Goal: Register for event/course

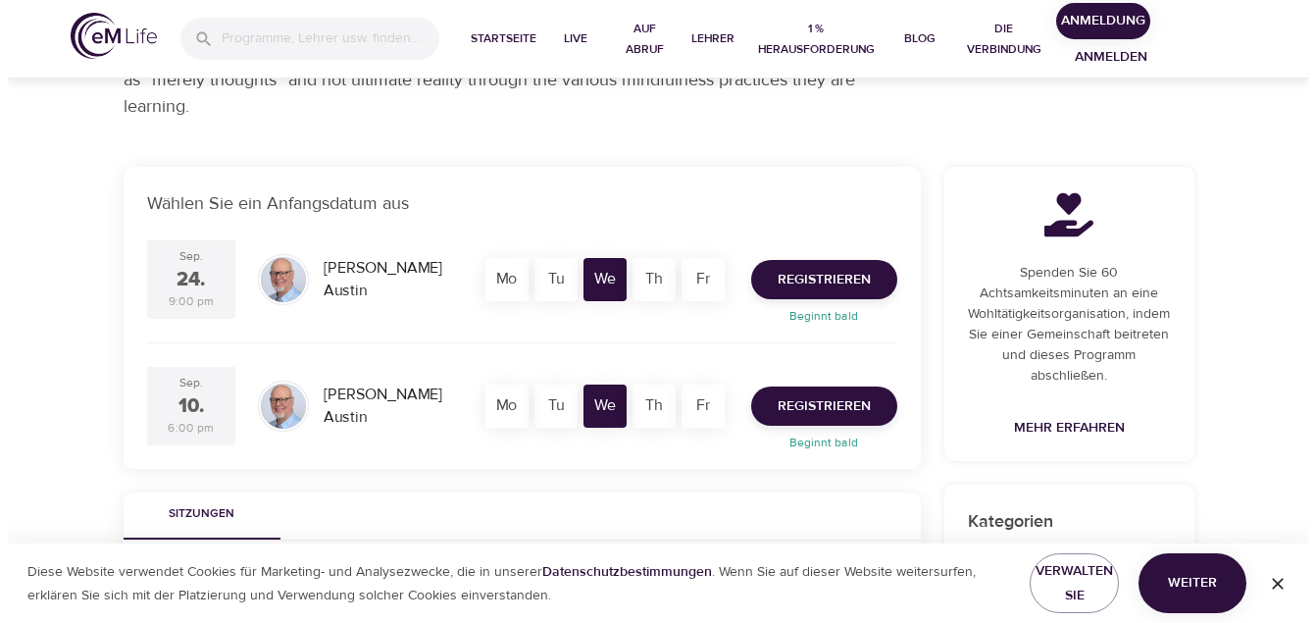
scroll to position [294, 0]
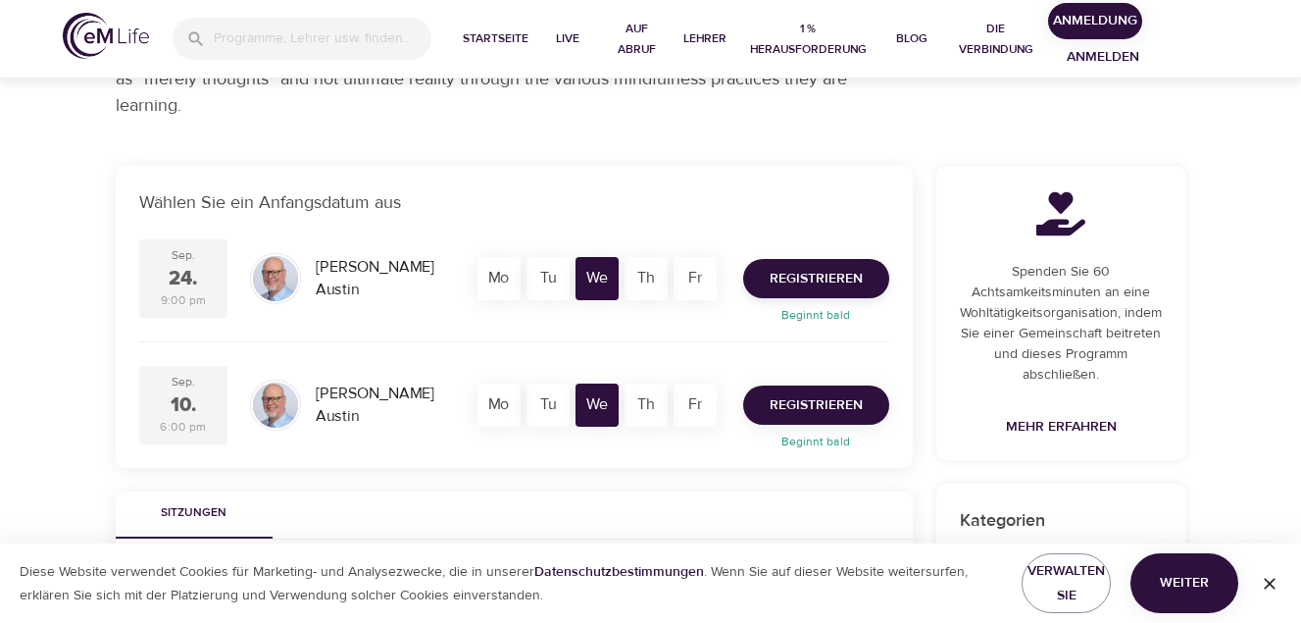
click at [824, 413] on span "Registrieren" at bounding box center [816, 405] width 93 height 25
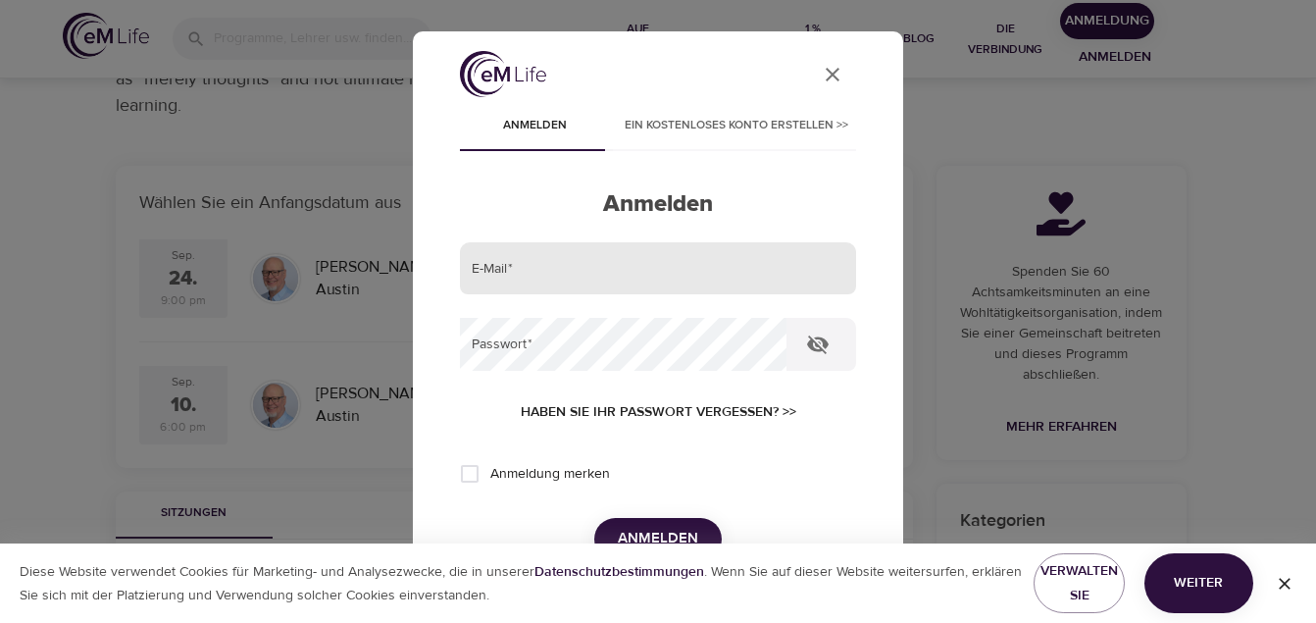
click at [565, 273] on input "email" at bounding box center [658, 268] width 396 height 53
type input "[PERSON_NAME][EMAIL_ADDRESS][DOMAIN_NAME]"
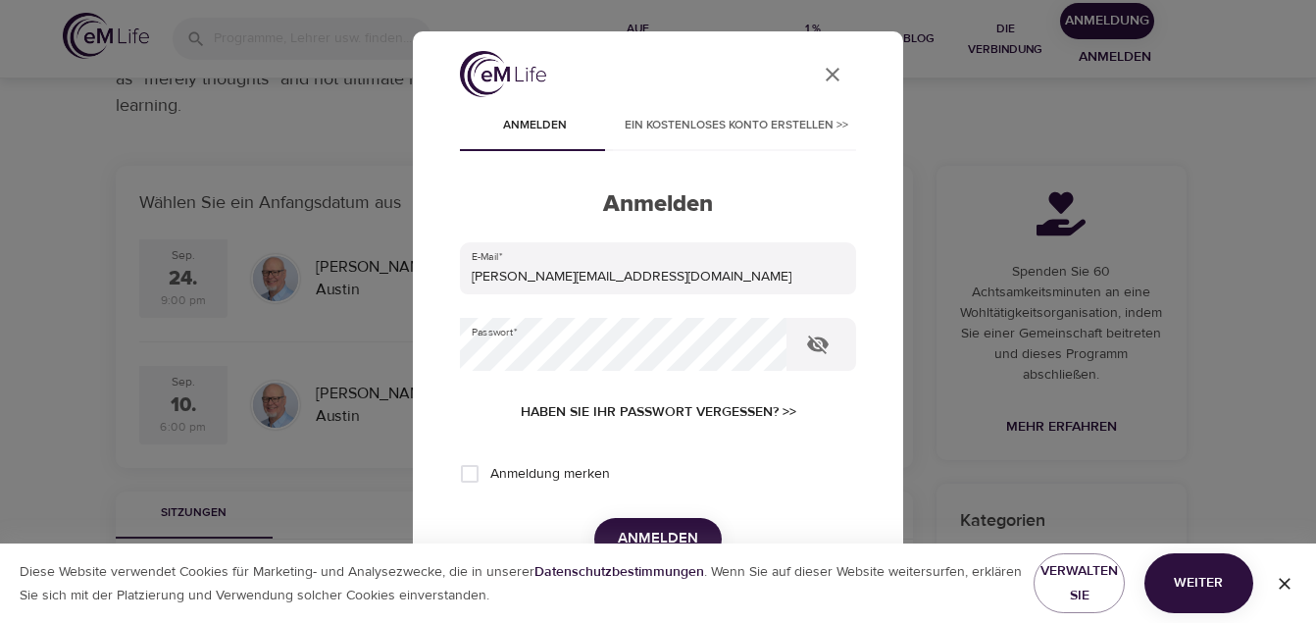
click at [519, 482] on span "Anmeldung merken" at bounding box center [550, 474] width 120 height 21
click at [490, 482] on input "Anmeldung merken" at bounding box center [469, 473] width 41 height 41
checkbox input "true"
click at [677, 536] on span "Anmelden" at bounding box center [658, 538] width 80 height 25
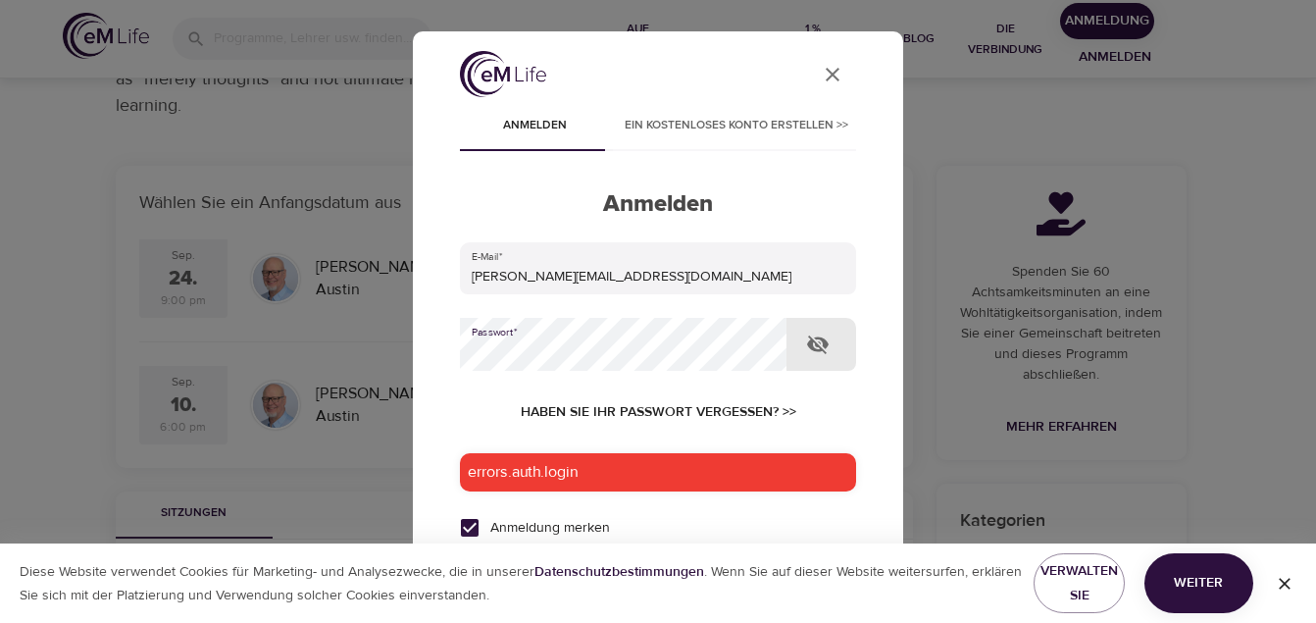
click at [660, 471] on div "errors.auth.login" at bounding box center [658, 472] width 396 height 38
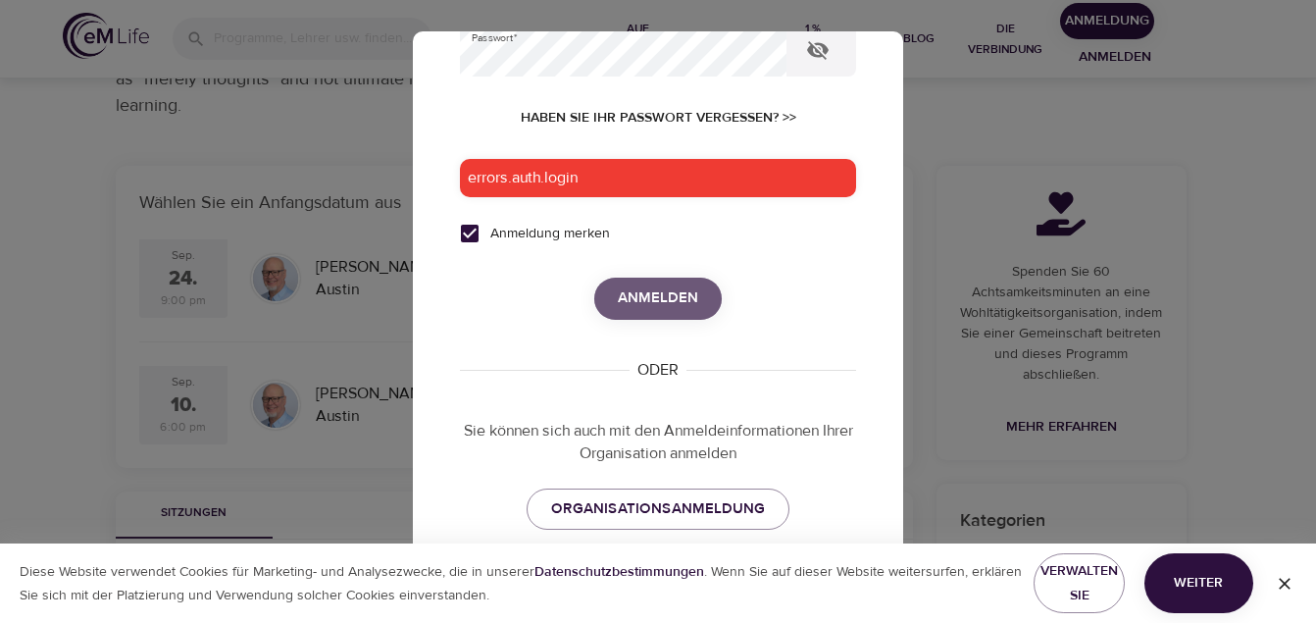
click at [646, 286] on span "Anmelden" at bounding box center [658, 297] width 80 height 25
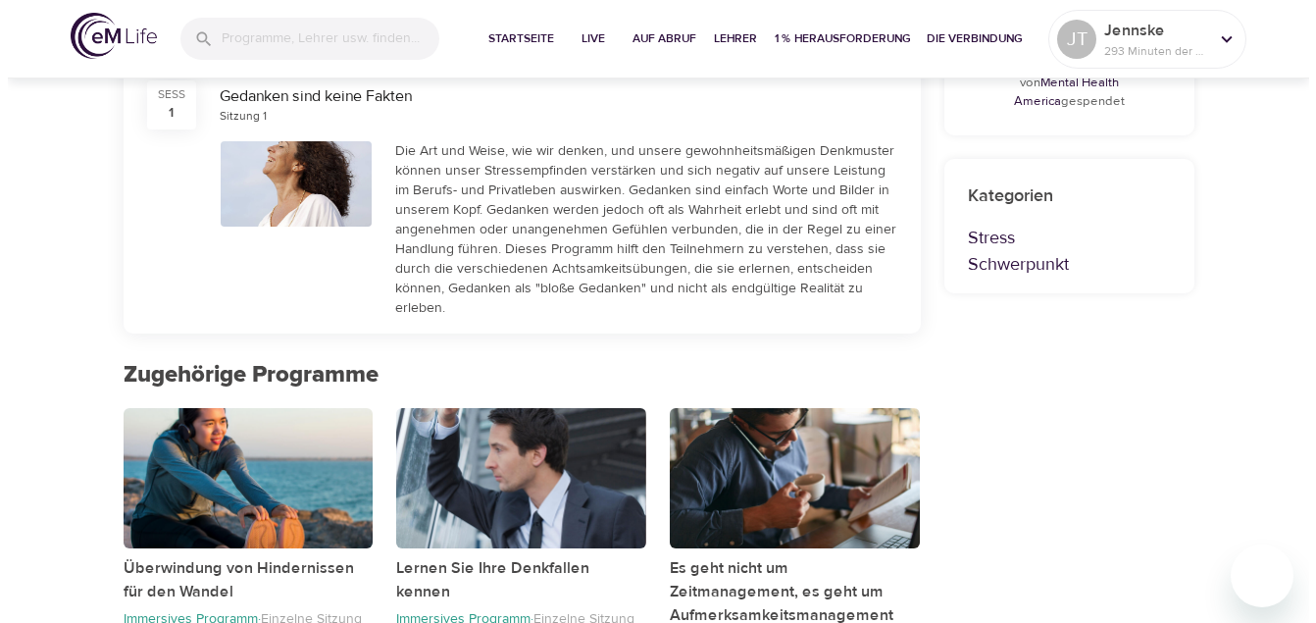
scroll to position [490, 0]
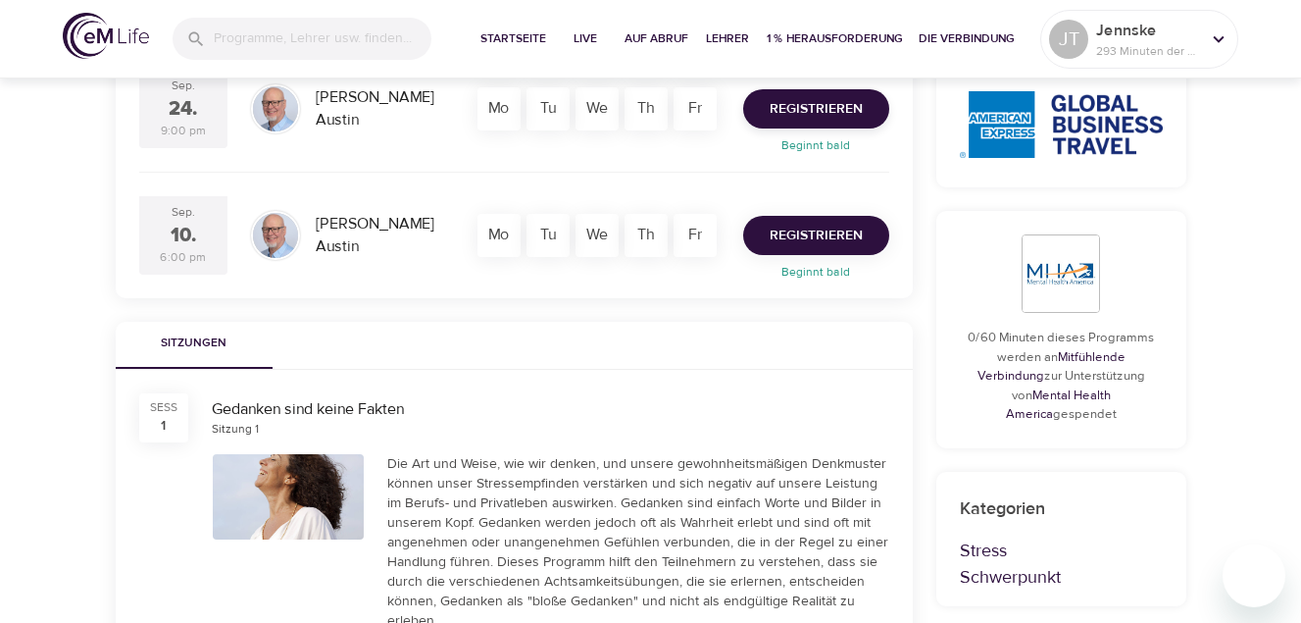
click at [830, 237] on span "Registrieren" at bounding box center [816, 236] width 93 height 25
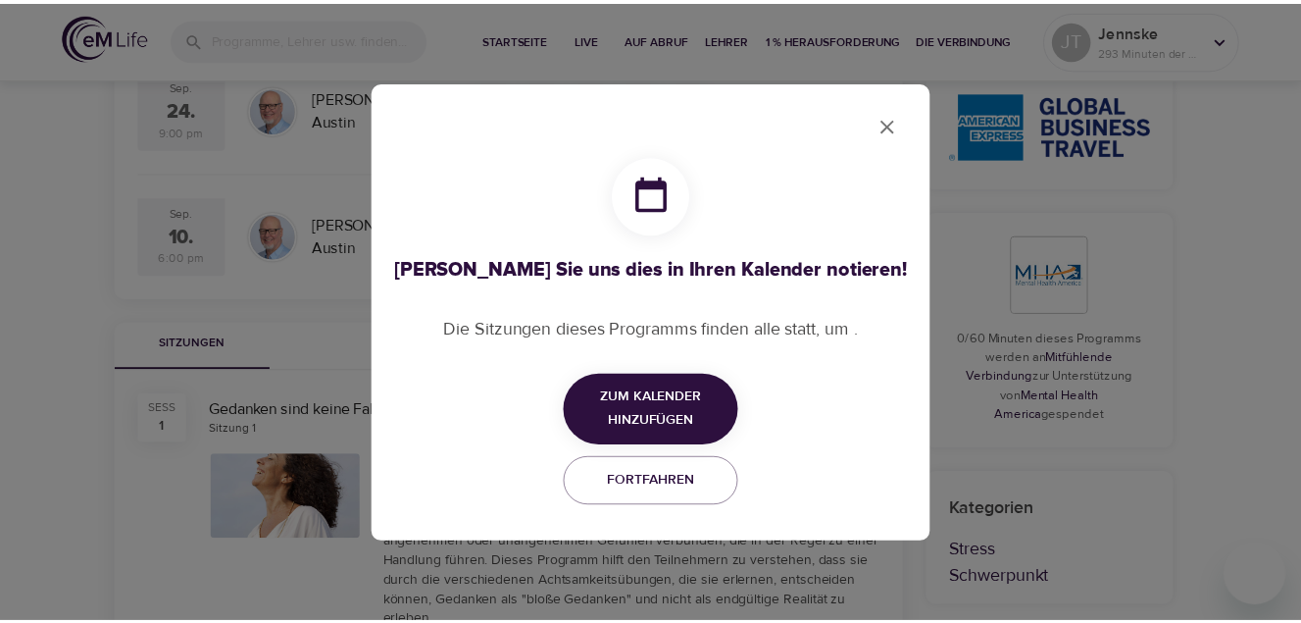
scroll to position [1072, 0]
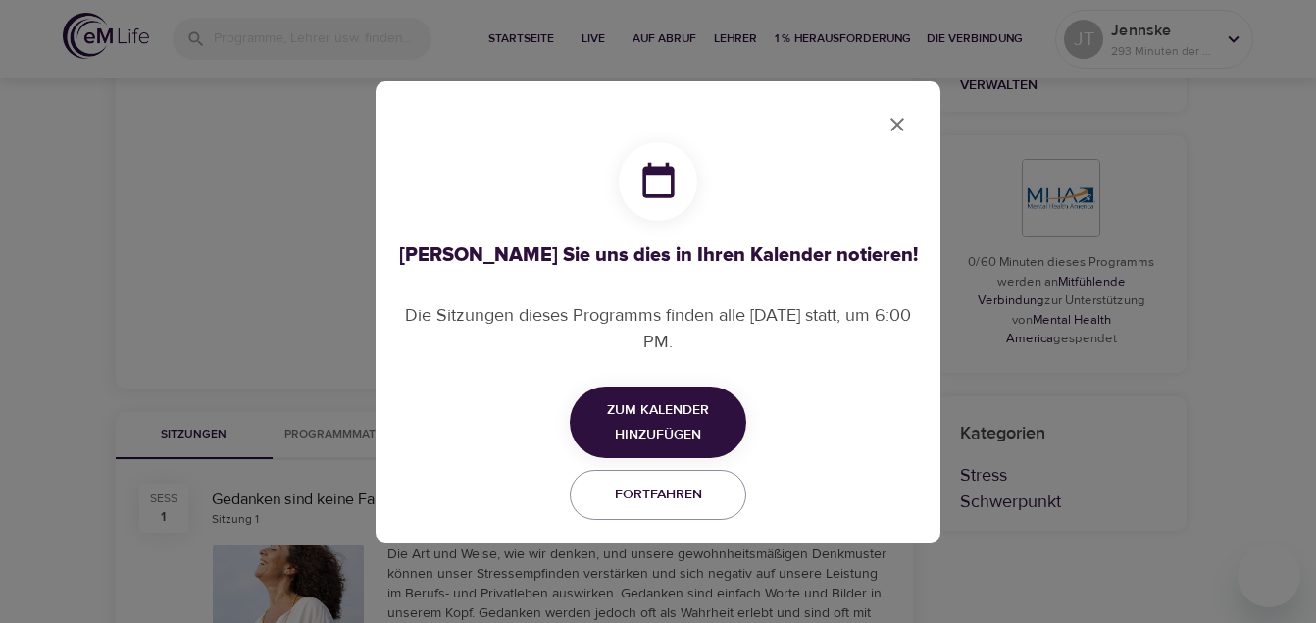
checkbox input "true"
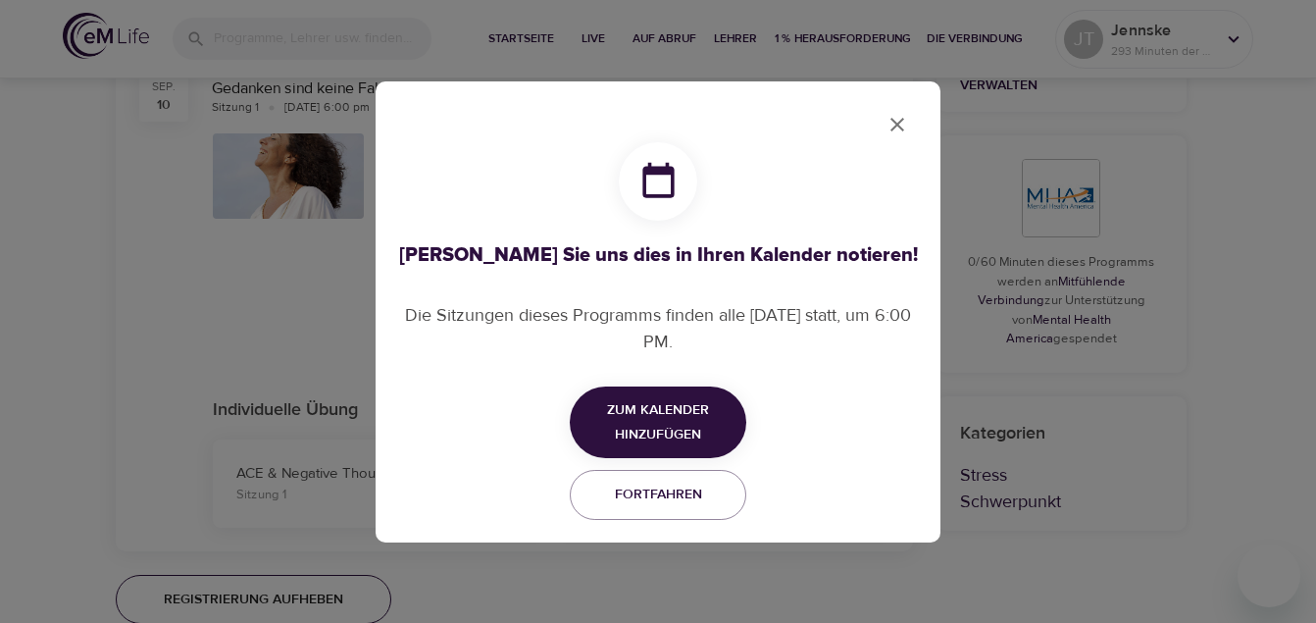
click at [689, 412] on span "Zum Kalender hinzufügen" at bounding box center [658, 422] width 176 height 48
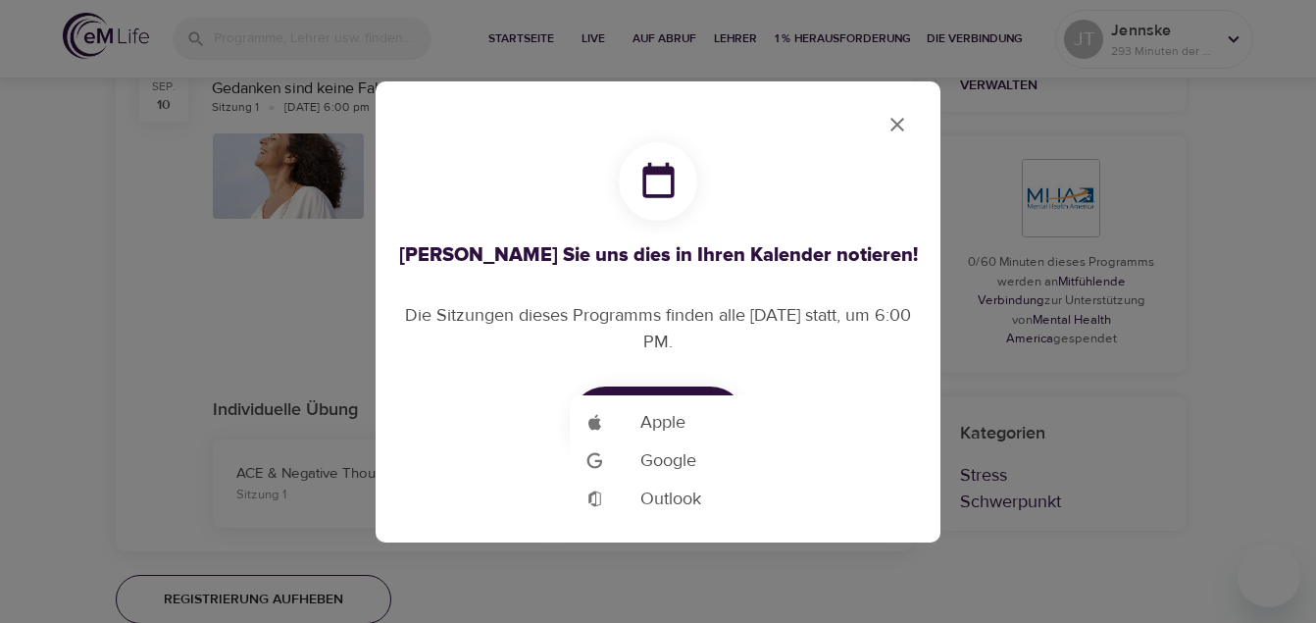
click at [694, 495] on span "Outlook" at bounding box center [670, 498] width 61 height 26
click at [839, 225] on div at bounding box center [658, 311] width 1316 height 623
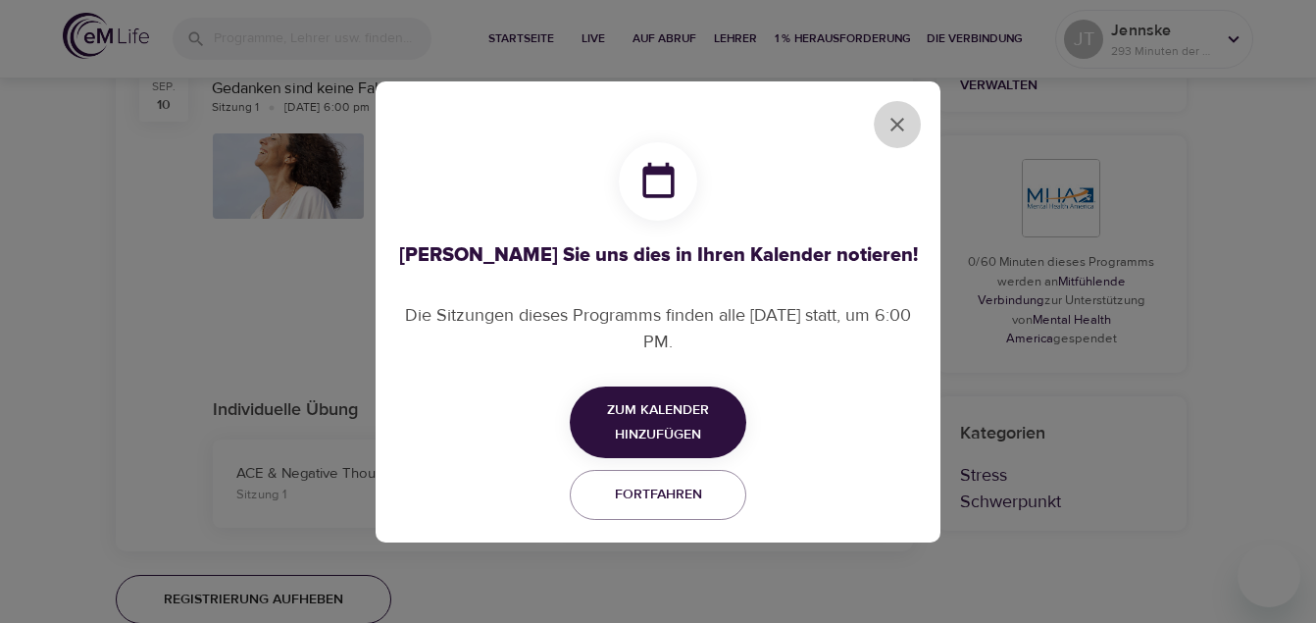
click at [912, 110] on button "close" at bounding box center [897, 124] width 47 height 47
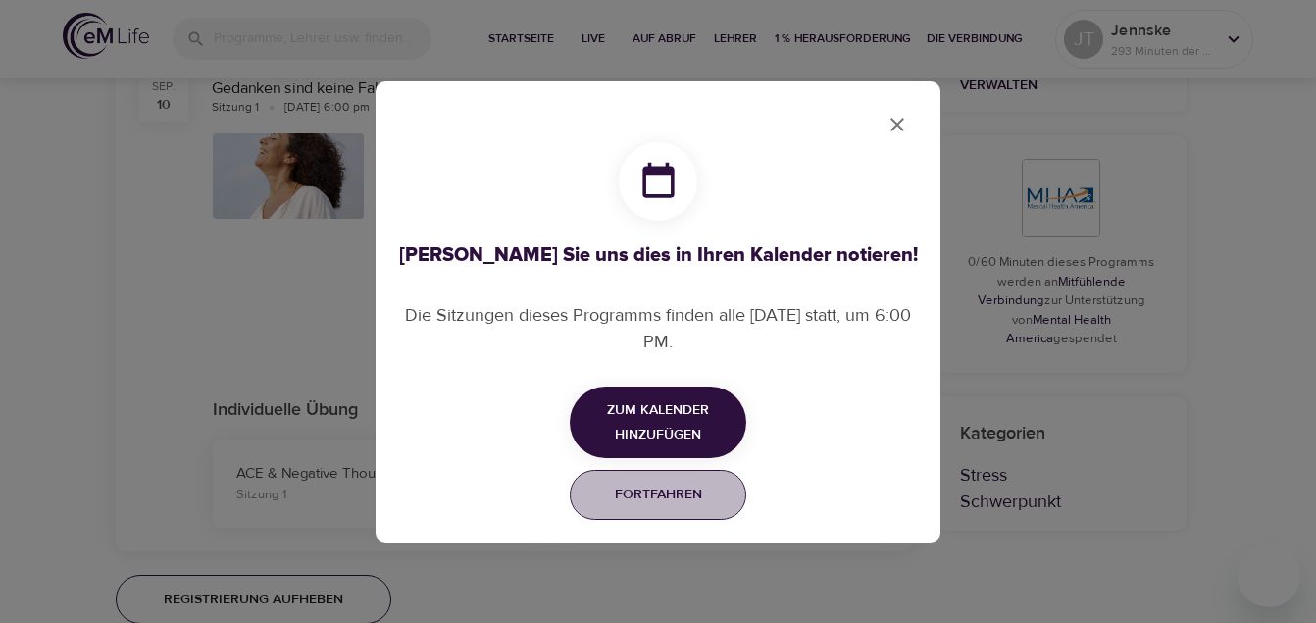
click at [637, 478] on button "Fortfahren" at bounding box center [658, 495] width 176 height 50
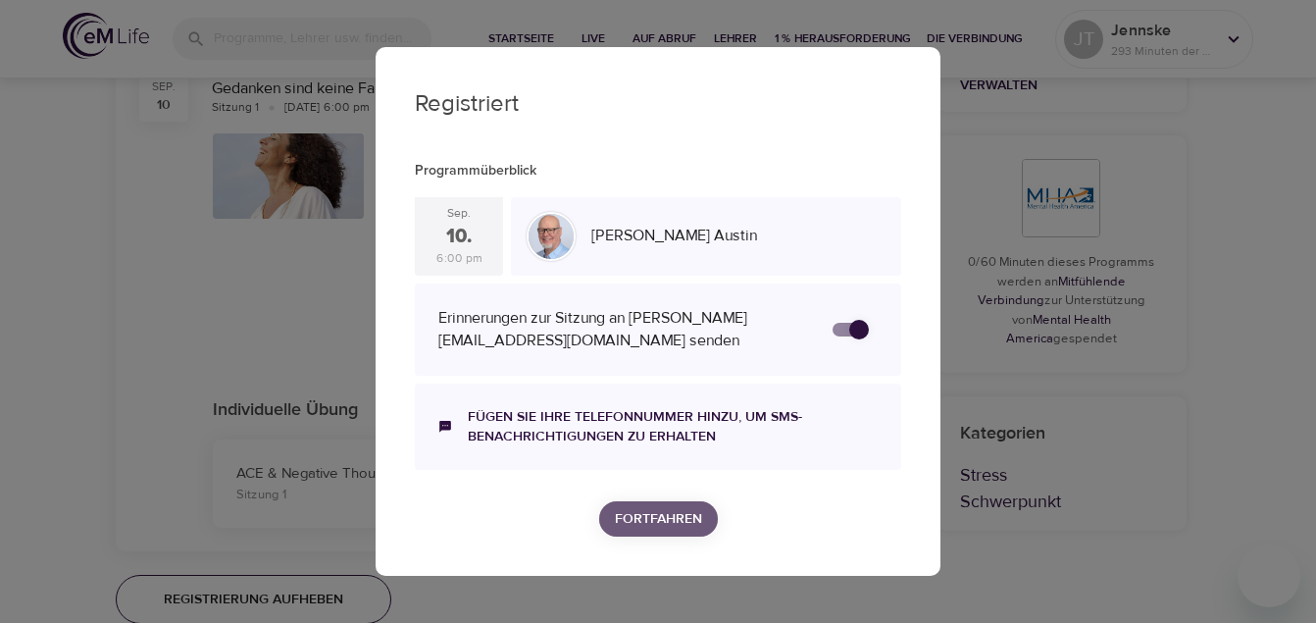
click at [664, 520] on span "Fortfahren" at bounding box center [658, 519] width 87 height 25
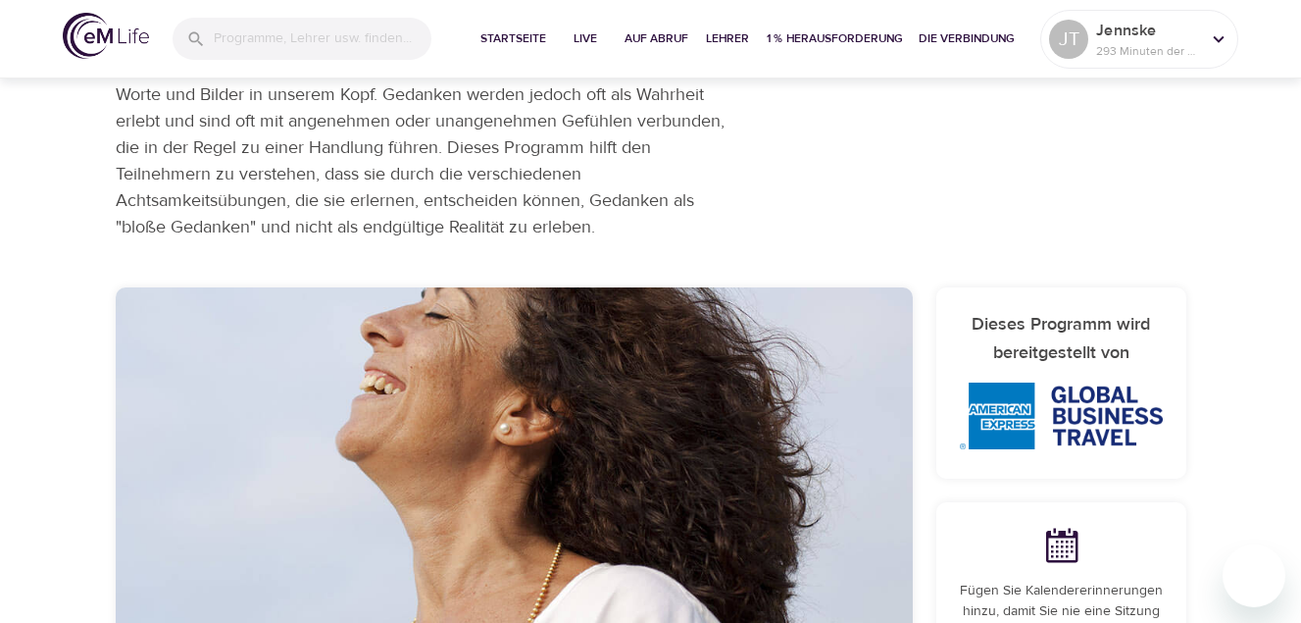
scroll to position [0, 0]
